Goal: Task Accomplishment & Management: Manage account settings

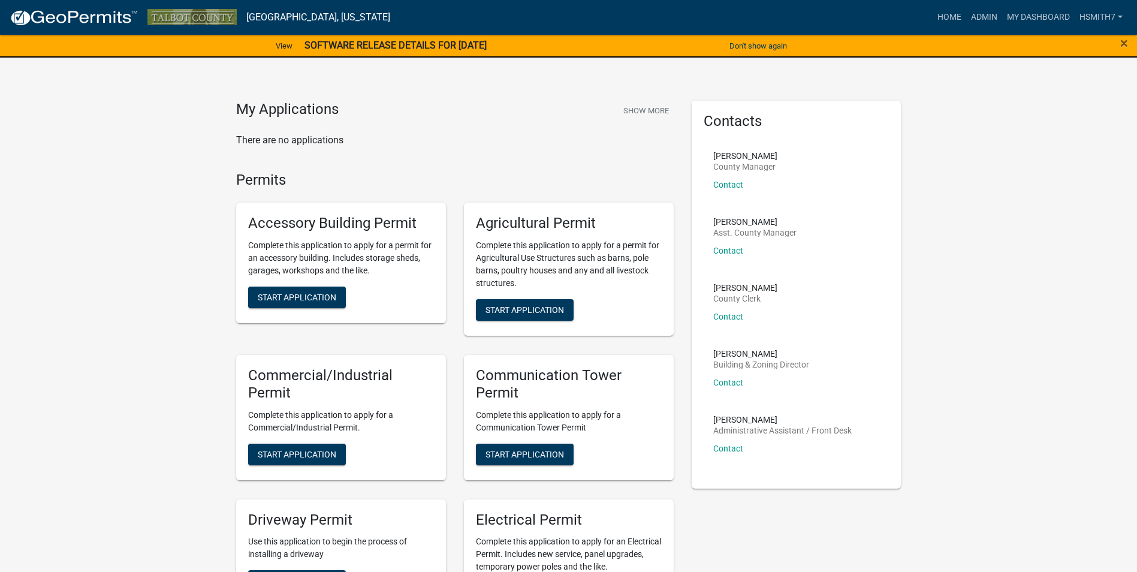
scroll to position [480, 0]
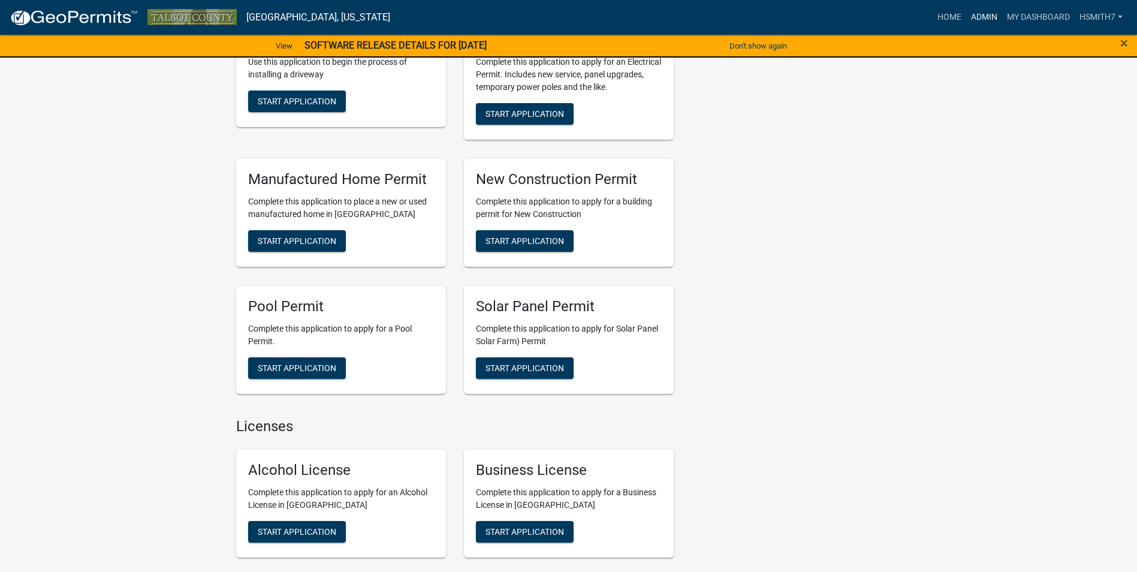
click at [972, 19] on link "Admin" at bounding box center [984, 17] width 36 height 23
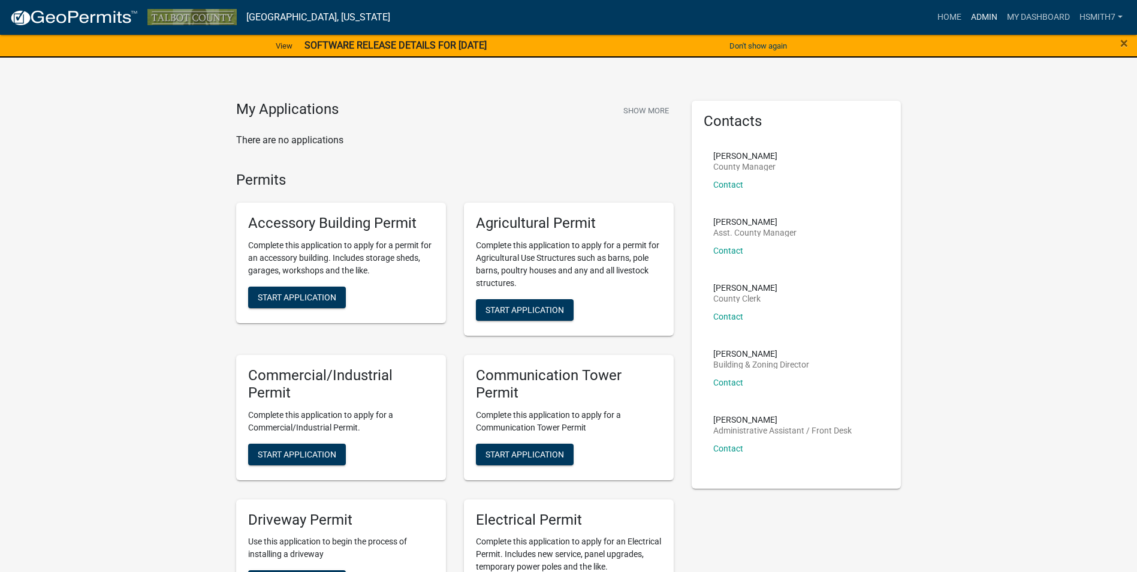
click at [989, 14] on link "Admin" at bounding box center [984, 17] width 36 height 23
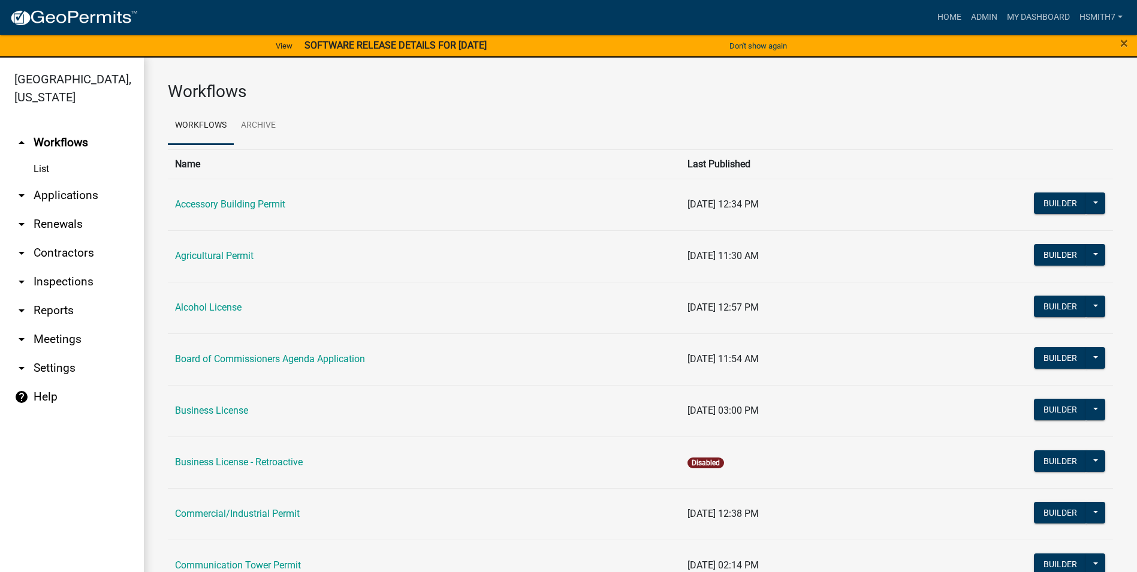
click at [55, 193] on link "arrow_drop_down Applications" at bounding box center [72, 195] width 144 height 29
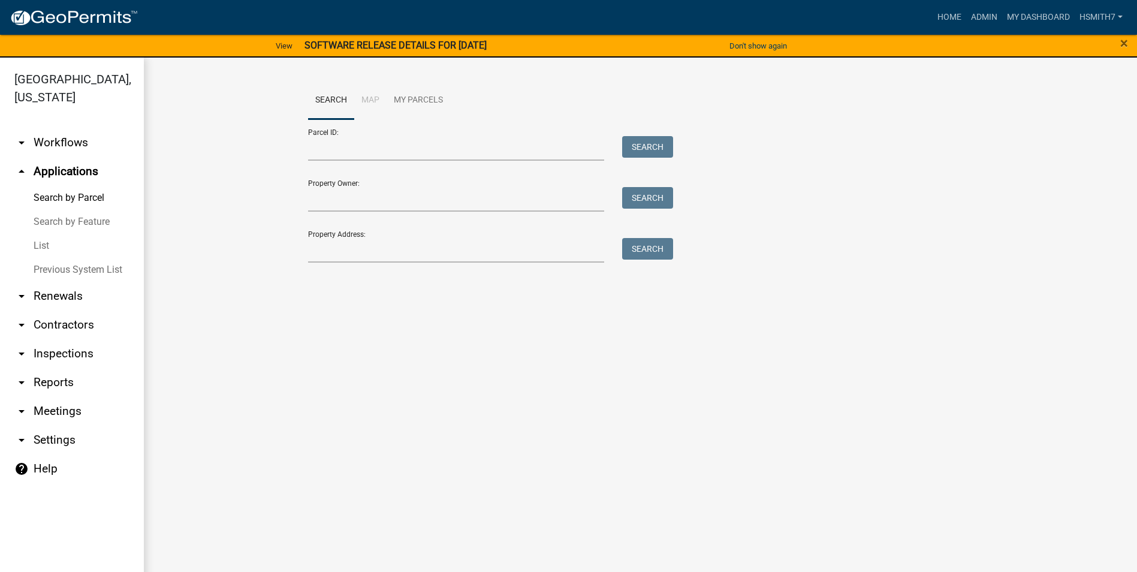
click at [40, 245] on link "List" at bounding box center [72, 246] width 144 height 24
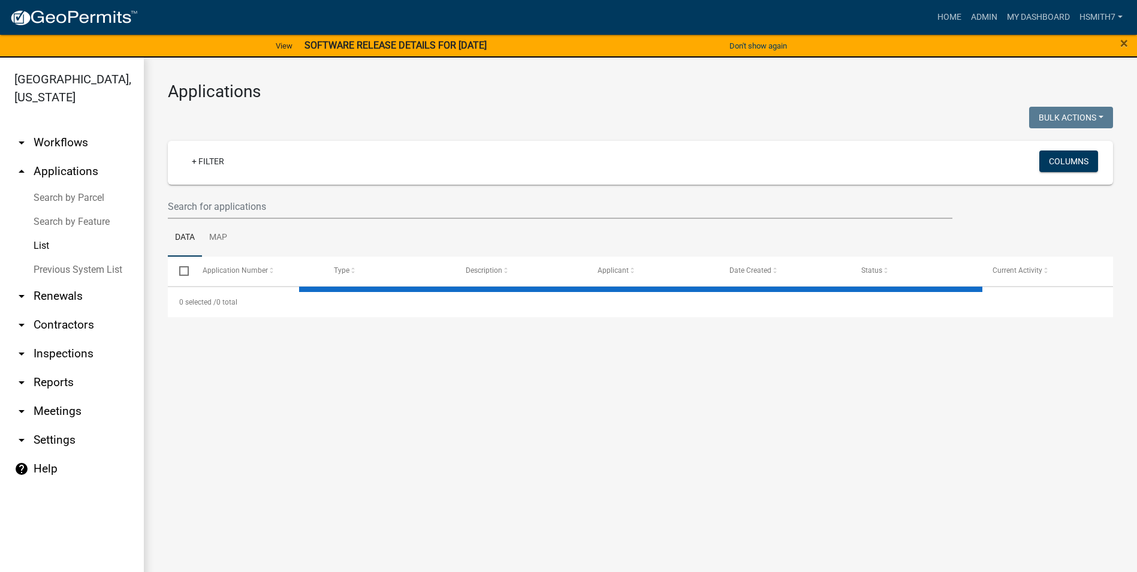
select select "3: 100"
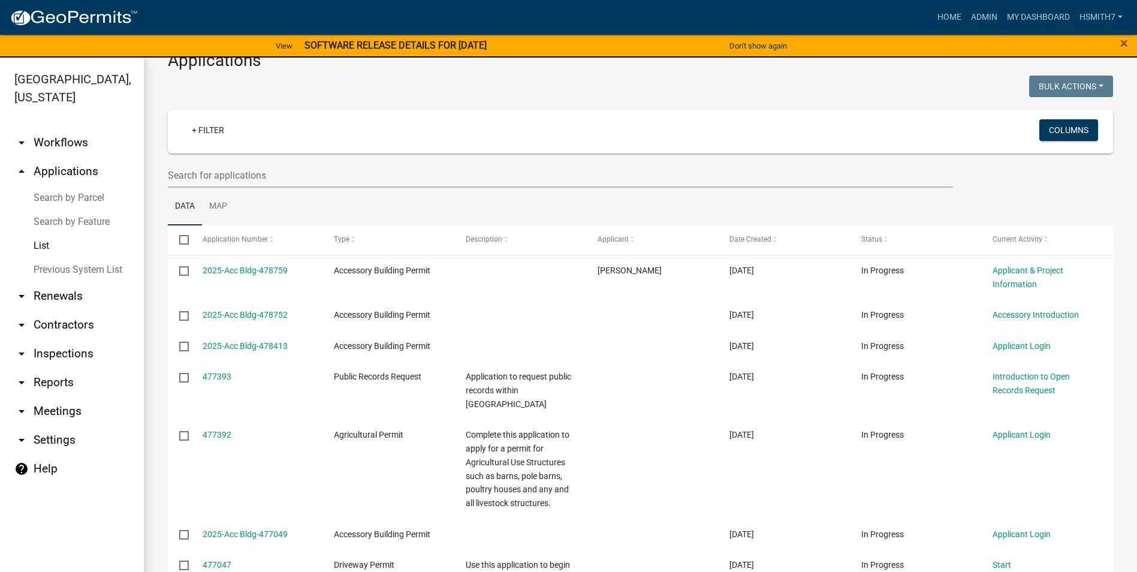
scroll to position [60, 0]
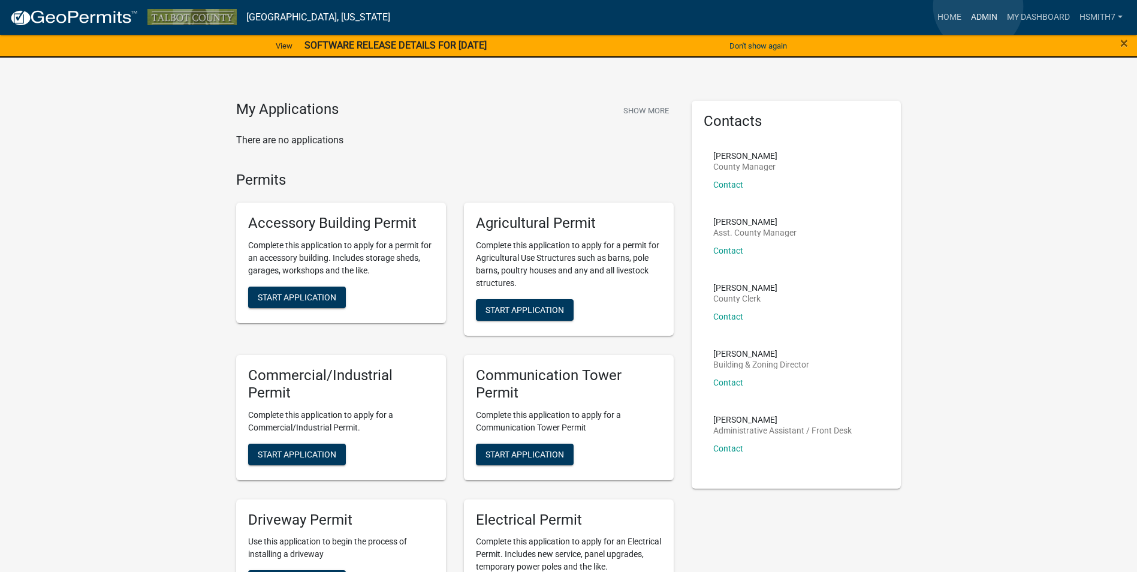
click at [978, 7] on link "Admin" at bounding box center [984, 17] width 36 height 23
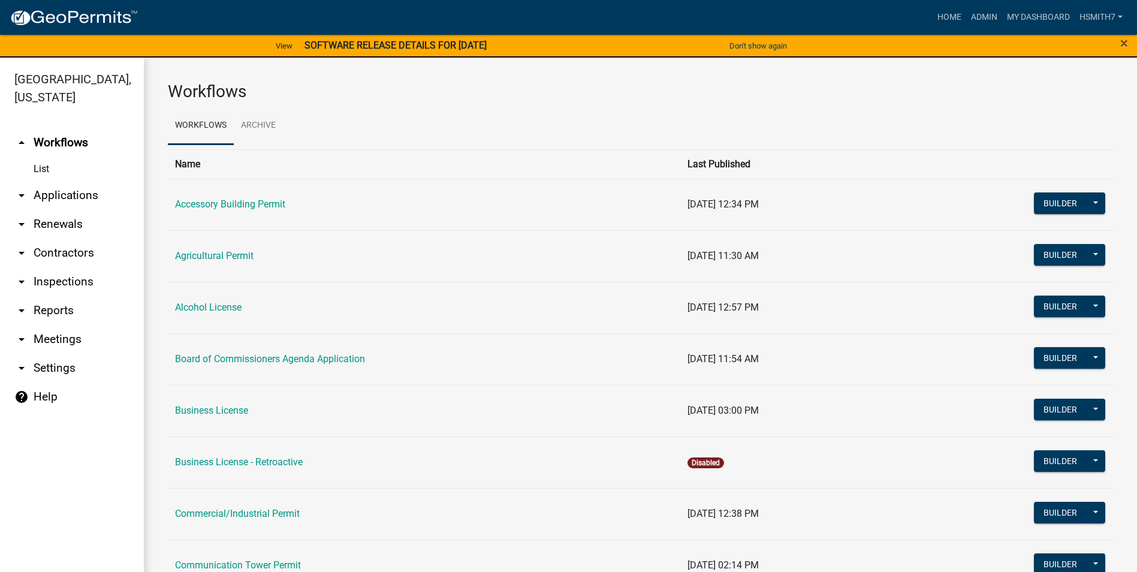
click at [49, 194] on link "arrow_drop_down Applications" at bounding box center [72, 195] width 144 height 29
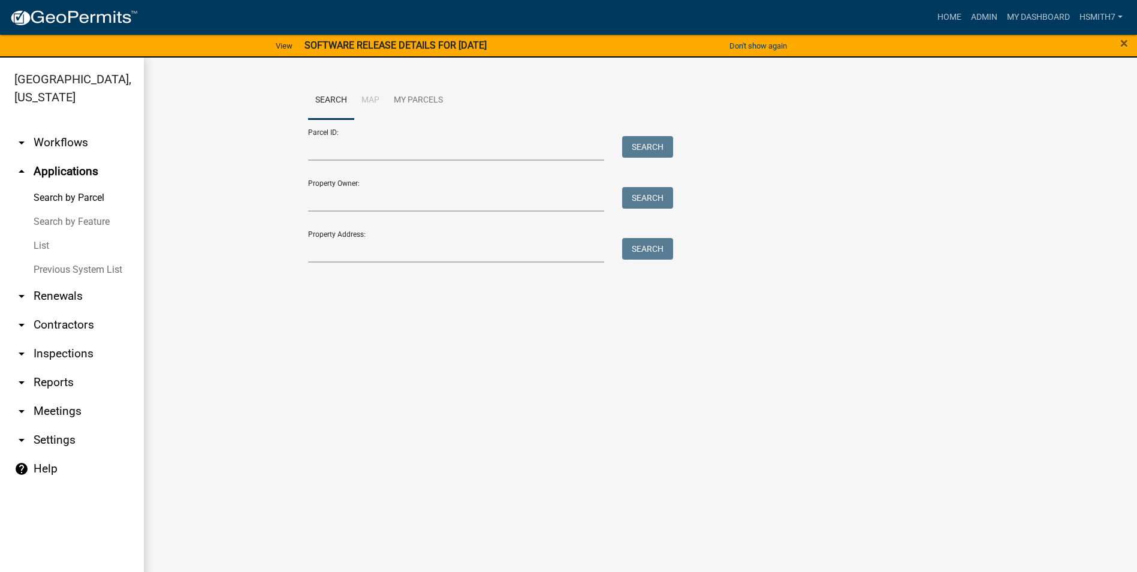
click at [43, 240] on link "List" at bounding box center [72, 246] width 144 height 24
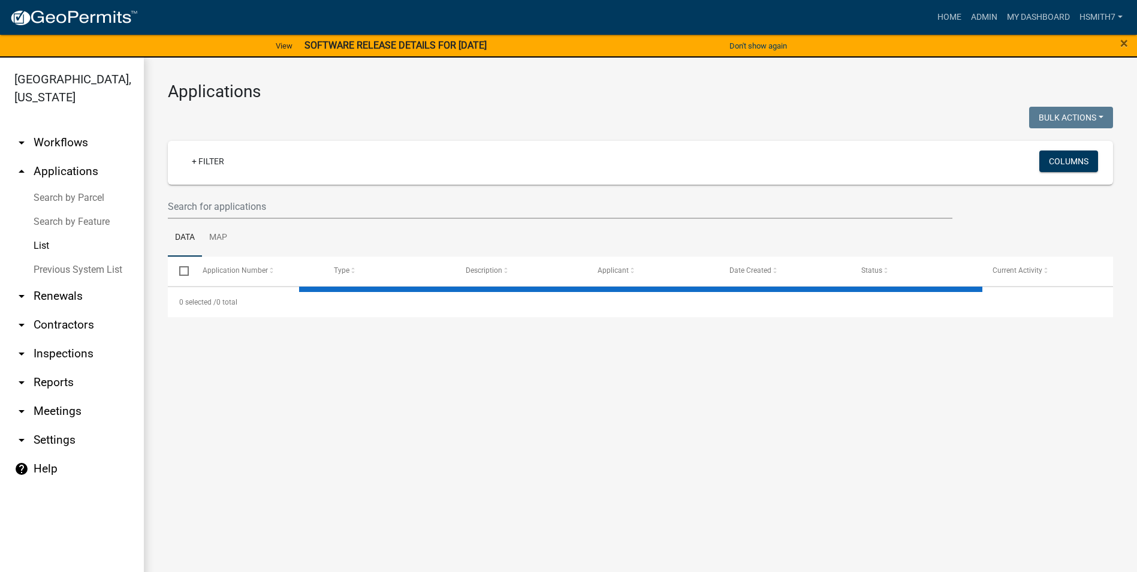
select select "3: 100"
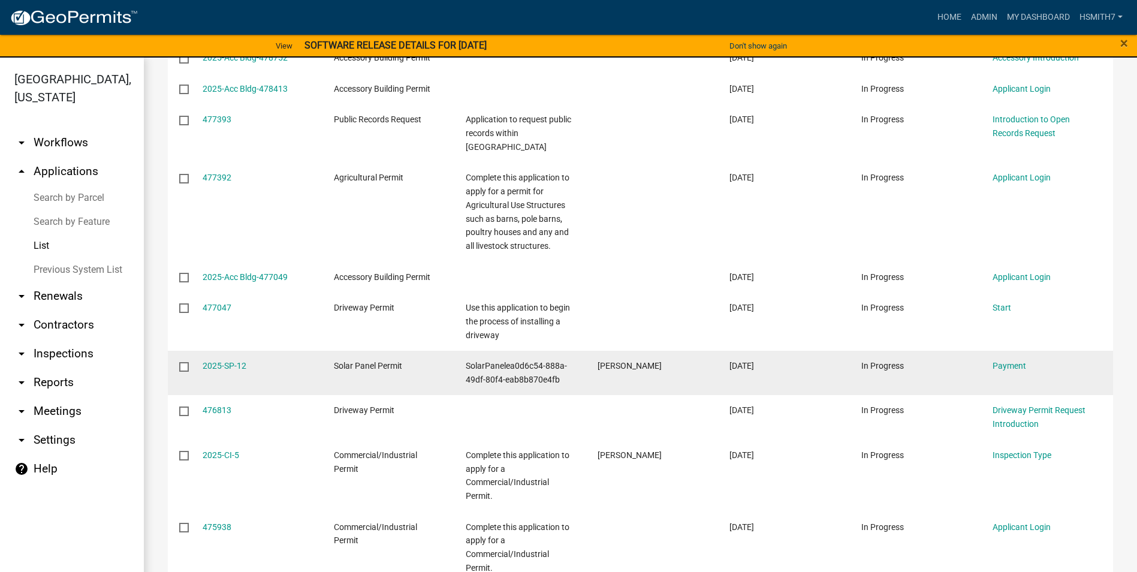
scroll to position [420, 0]
